Goal: Task Accomplishment & Management: Manage account settings

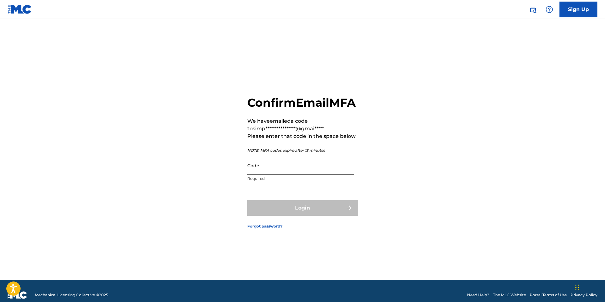
click at [268, 175] on input "Code" at bounding box center [300, 166] width 107 height 18
paste input "387136"
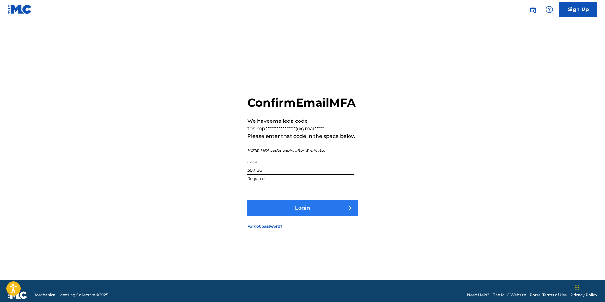
type input "387136"
click at [277, 216] on button "Login" at bounding box center [302, 208] width 111 height 16
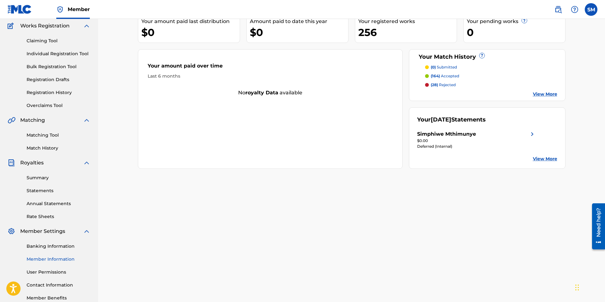
scroll to position [63, 0]
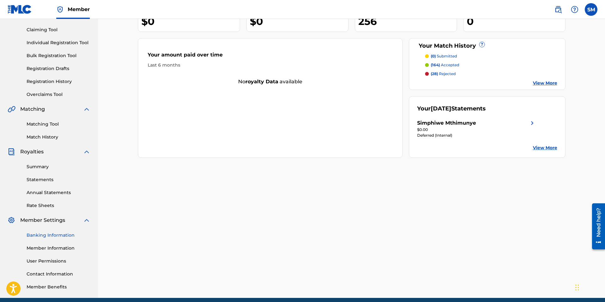
click at [51, 237] on link "Banking Information" at bounding box center [59, 235] width 64 height 7
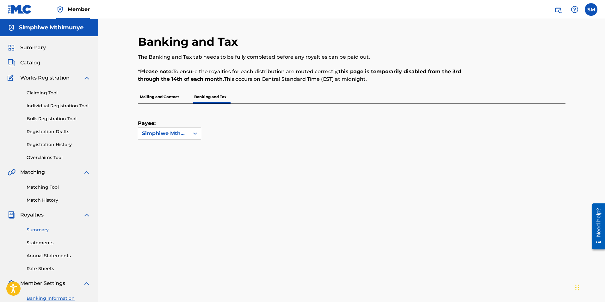
click at [33, 231] on link "Summary" at bounding box center [59, 230] width 64 height 7
